Goal: Task Accomplishment & Management: Use online tool/utility

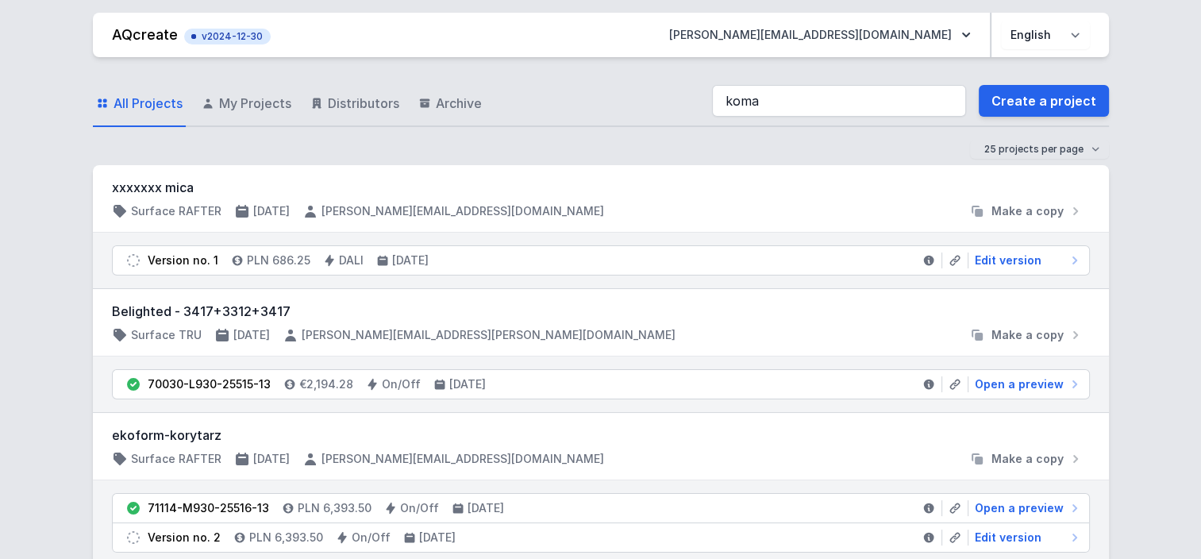
drag, startPoint x: 0, startPoint y: 0, endPoint x: 818, endPoint y: 102, distance: 824.1
click at [818, 102] on input "koma" at bounding box center [839, 101] width 254 height 32
click at [818, 102] on input "koma ko" at bounding box center [839, 101] width 254 height 32
click at [858, 93] on input "koma ko" at bounding box center [839, 101] width 254 height 32
click at [858, 93] on input "koma kokom" at bounding box center [839, 101] width 254 height 32
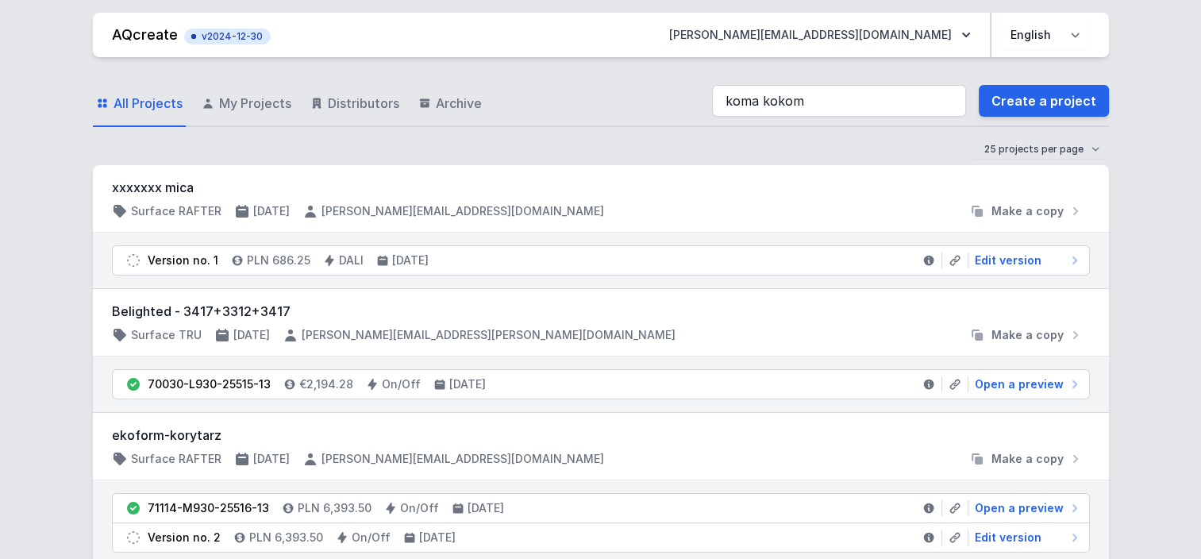
click at [858, 93] on input "koma kokom" at bounding box center [839, 101] width 254 height 32
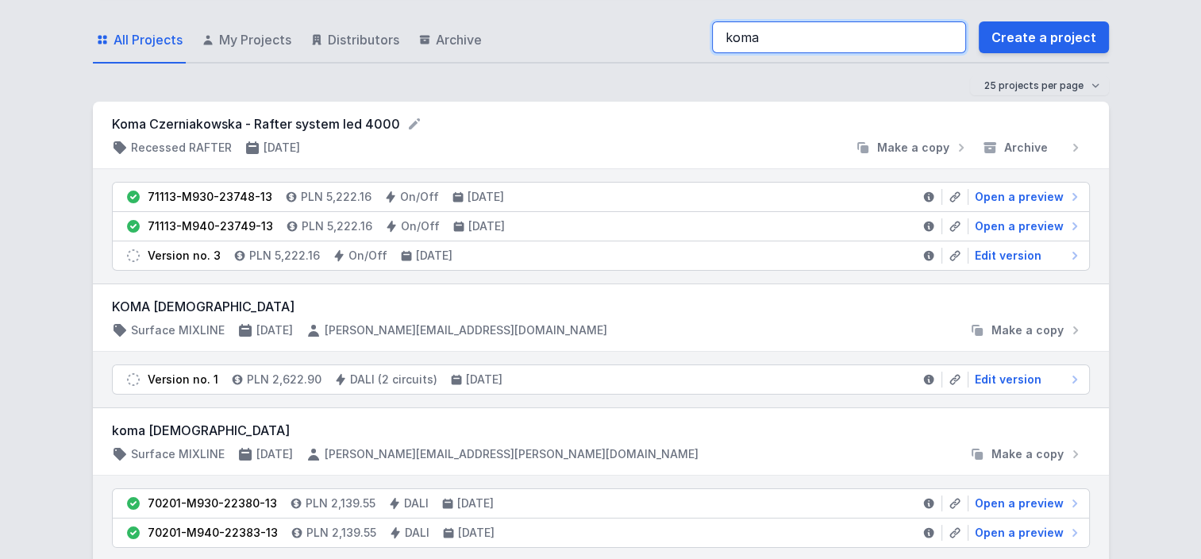
scroll to position [81, 0]
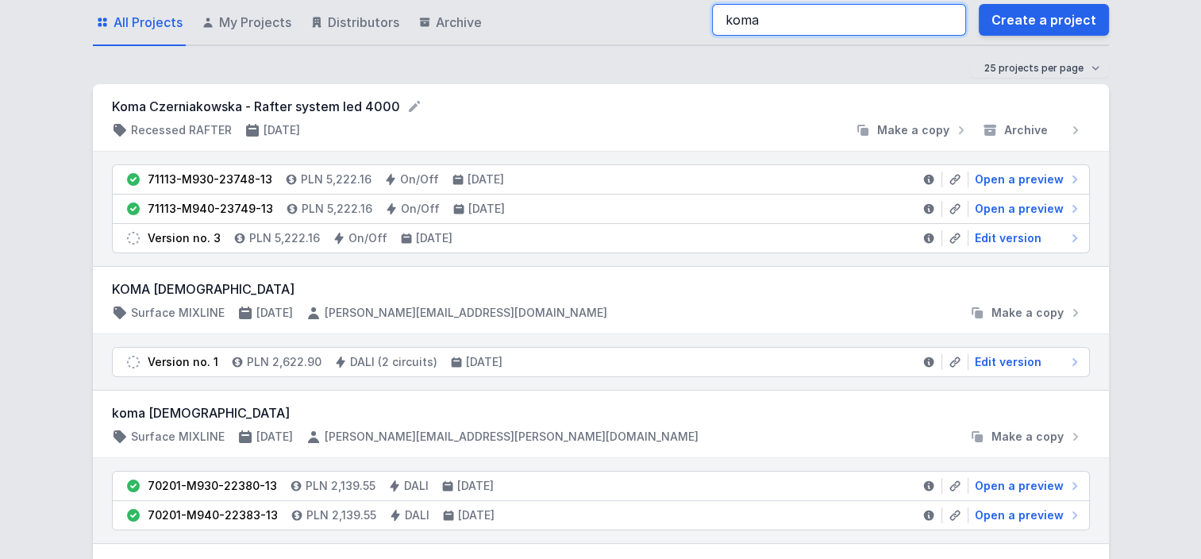
type input "koma"
click at [1078, 207] on icon at bounding box center [1078, 209] width 5 height 8
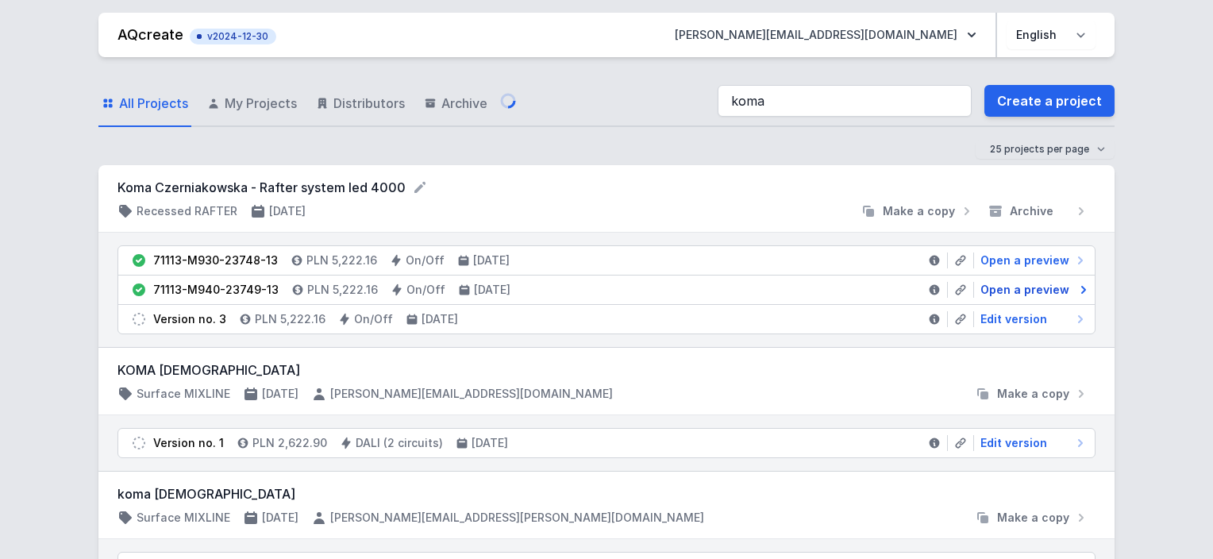
select select "M"
select select "4000"
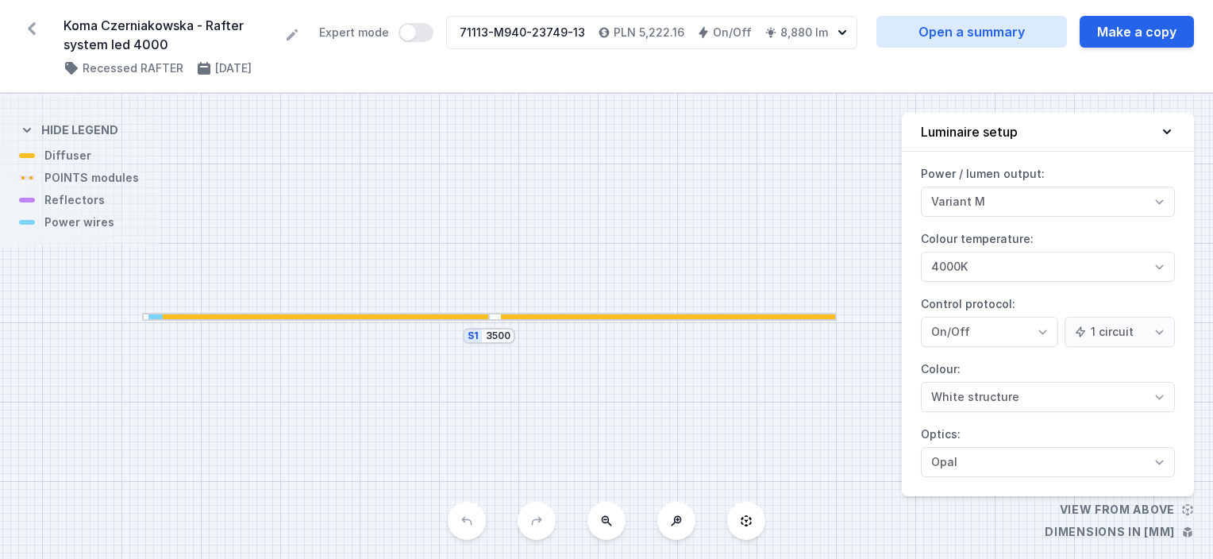
drag, startPoint x: 646, startPoint y: 272, endPoint x: 535, endPoint y: 263, distance: 111.6
click at [535, 263] on div "S1 3500" at bounding box center [606, 326] width 1213 height 465
click at [1128, 31] on button "Make a copy" at bounding box center [1137, 32] width 114 height 32
select select "M"
select select "4000"
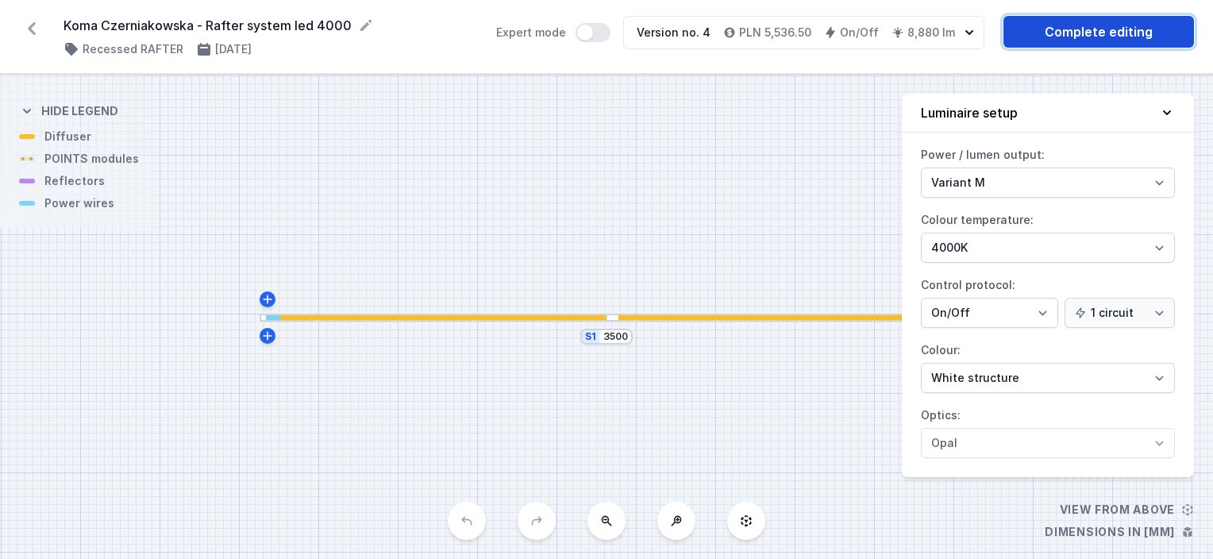
click at [1128, 31] on link "Complete editing" at bounding box center [1099, 32] width 191 height 32
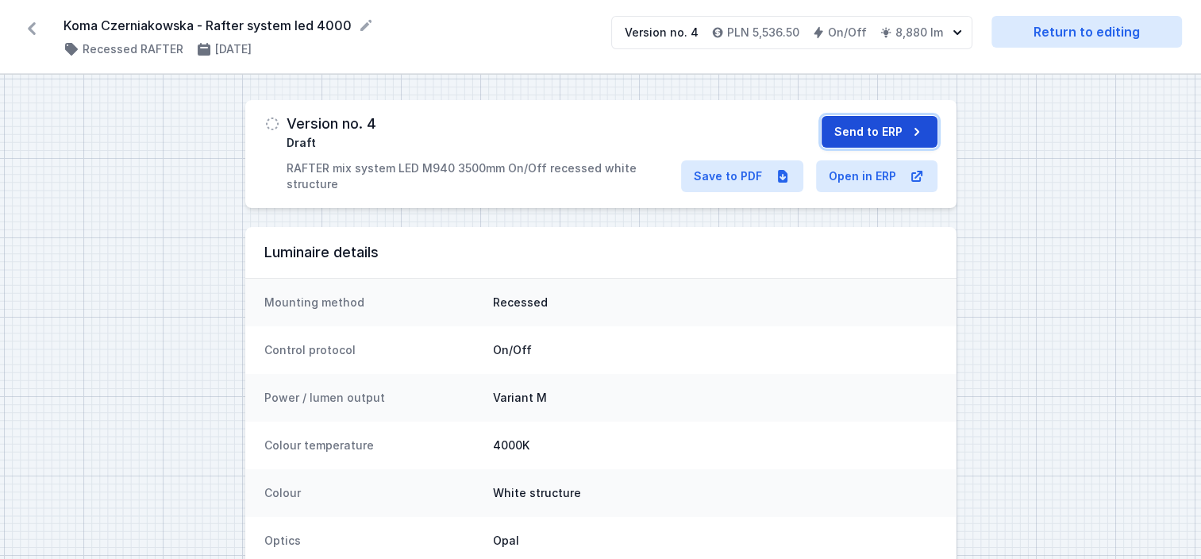
click at [856, 134] on button "Send to ERP" at bounding box center [880, 132] width 116 height 32
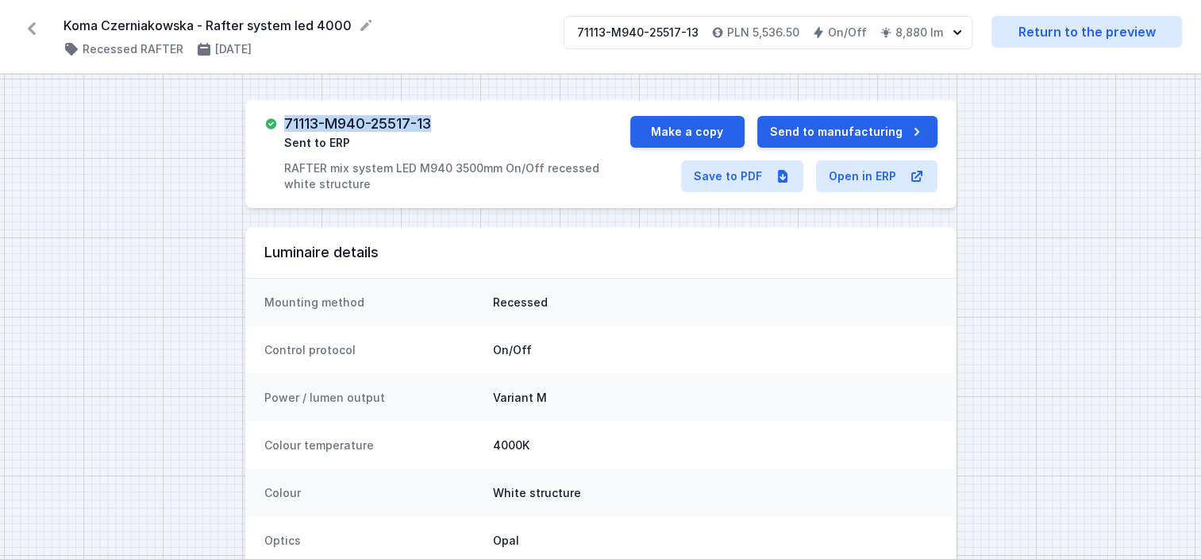
drag, startPoint x: 449, startPoint y: 125, endPoint x: 286, endPoint y: 121, distance: 163.6
click at [286, 121] on div "71113-M940-25517-13 Sent to ERP RAFTER mix system LED M940 3500mm On/Off recess…" at bounding box center [457, 154] width 346 height 76
copy h3 "71113-M940-25517-13"
click at [717, 168] on link "Save to PDF" at bounding box center [742, 176] width 122 height 32
